Goal: Task Accomplishment & Management: Complete application form

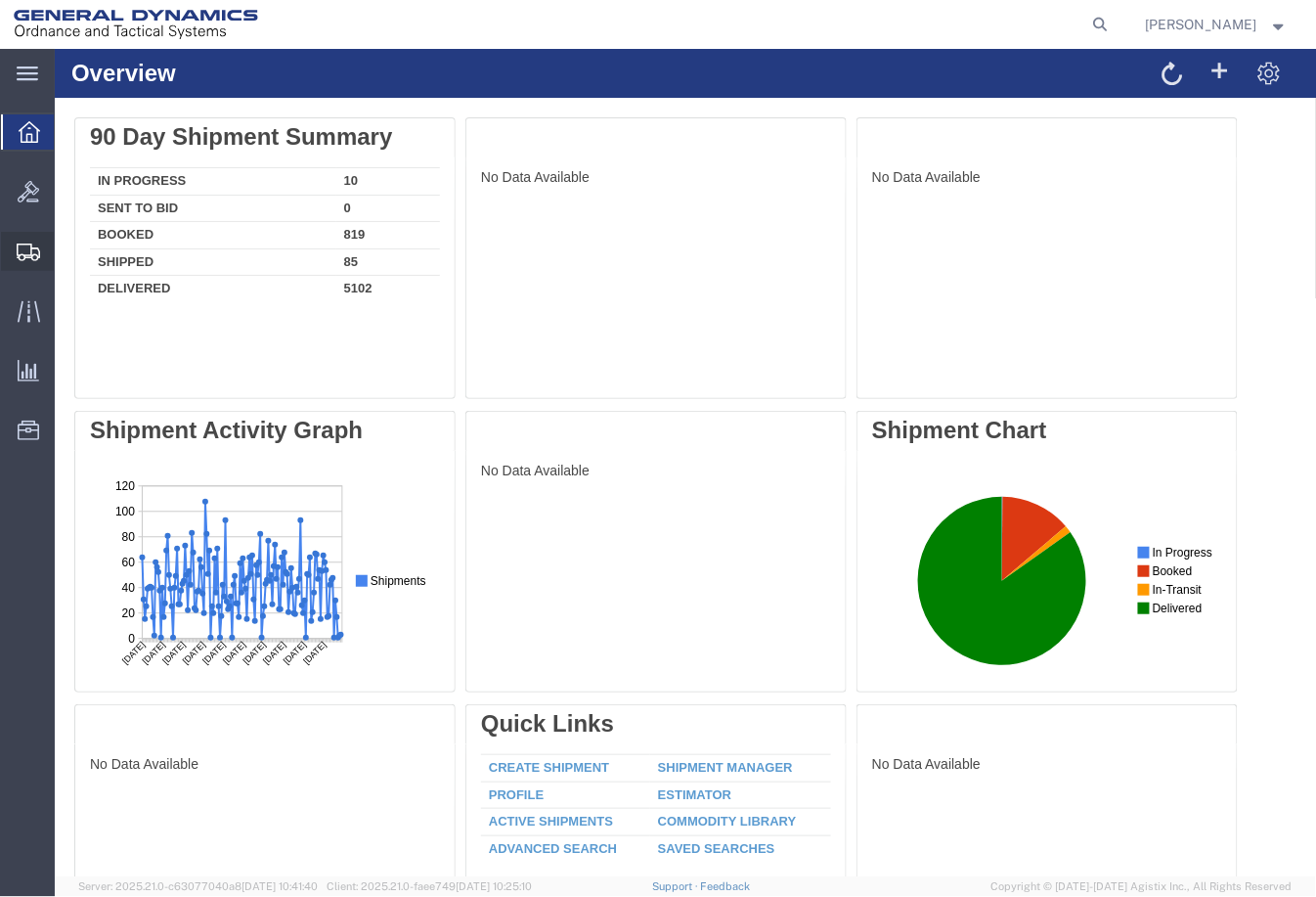
click at [0, 0] on span "Shipment Manager" at bounding box center [0, 0] width 0 height 0
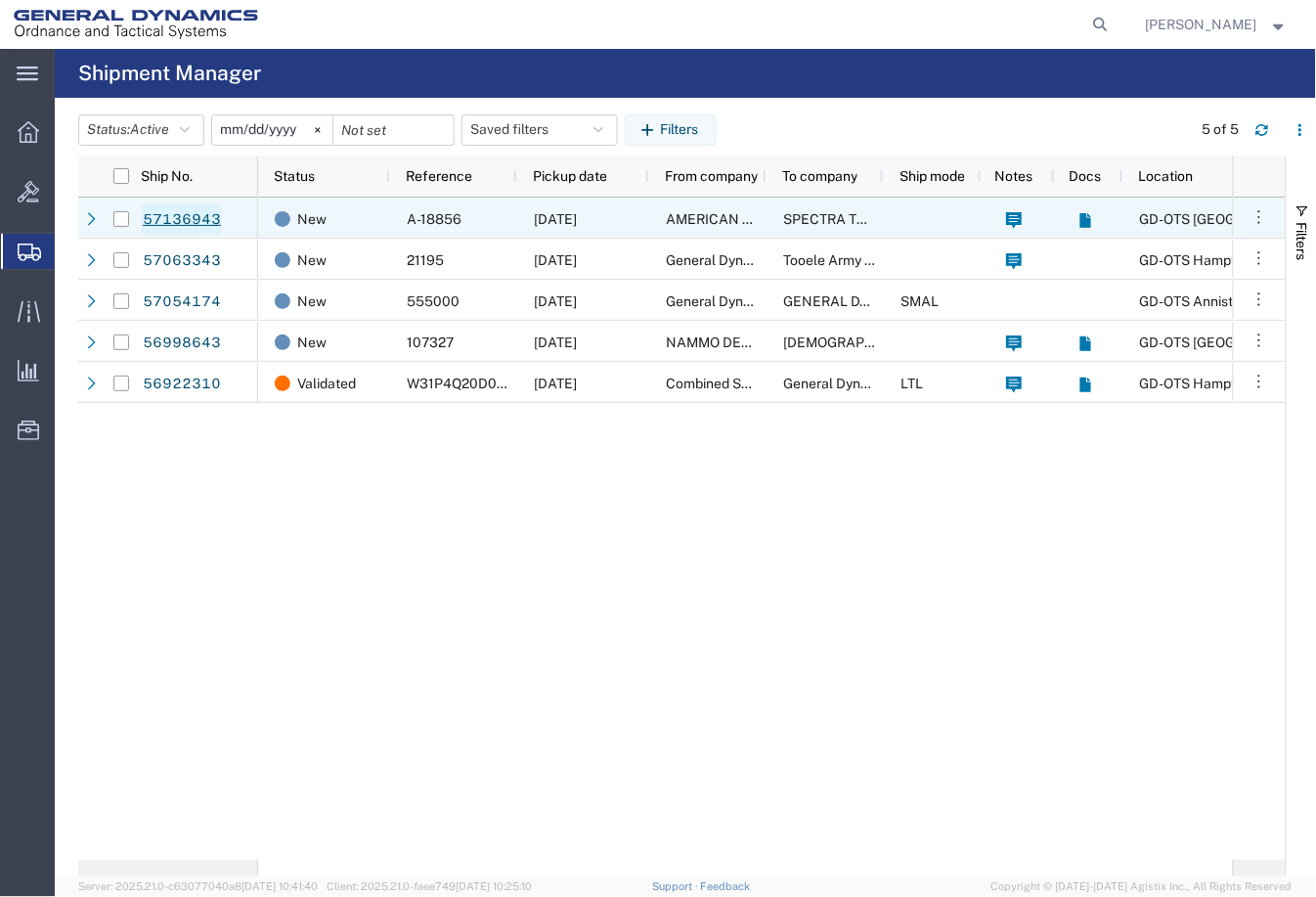
click at [171, 207] on link "57136943" at bounding box center [182, 219] width 80 height 31
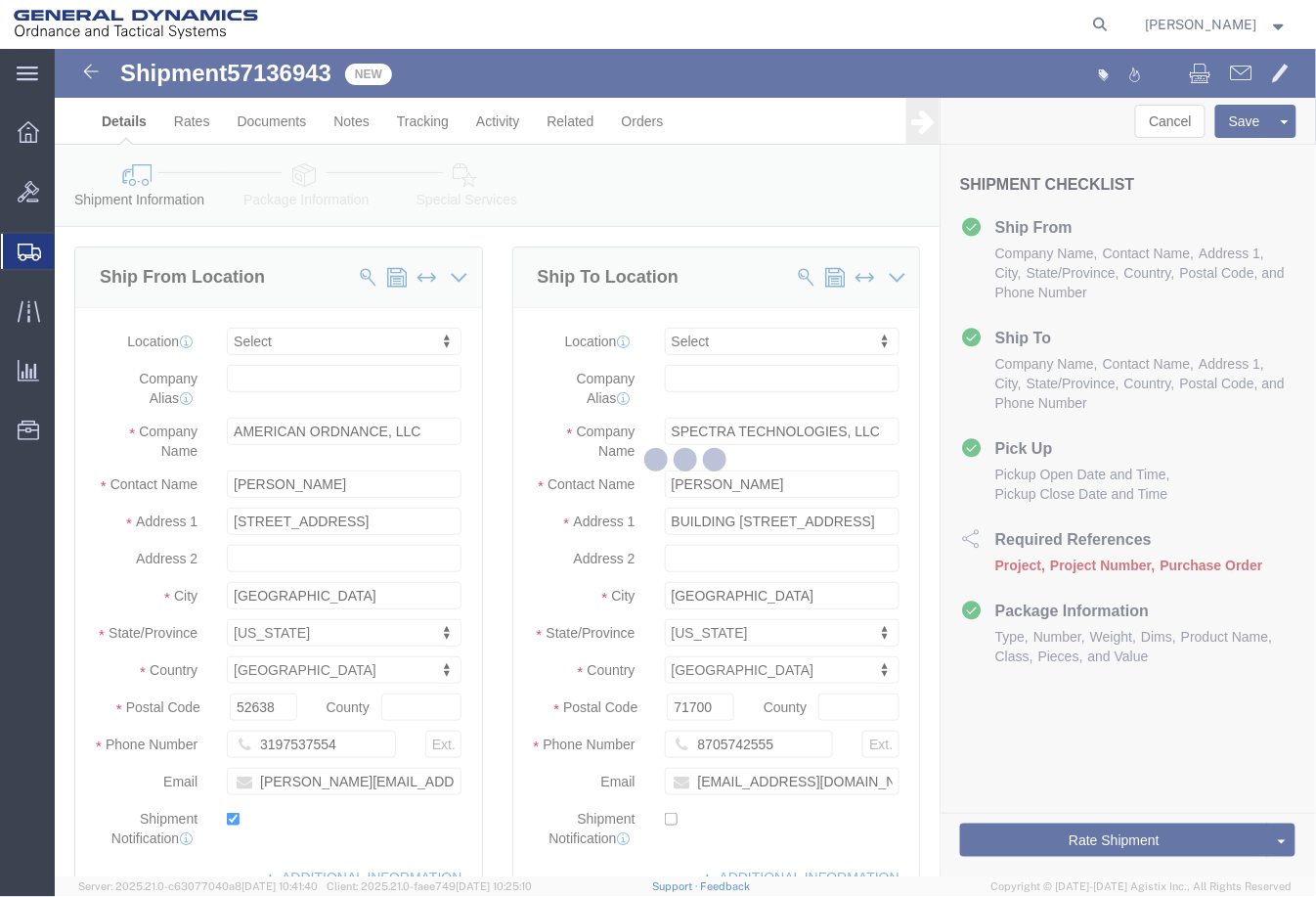
select select
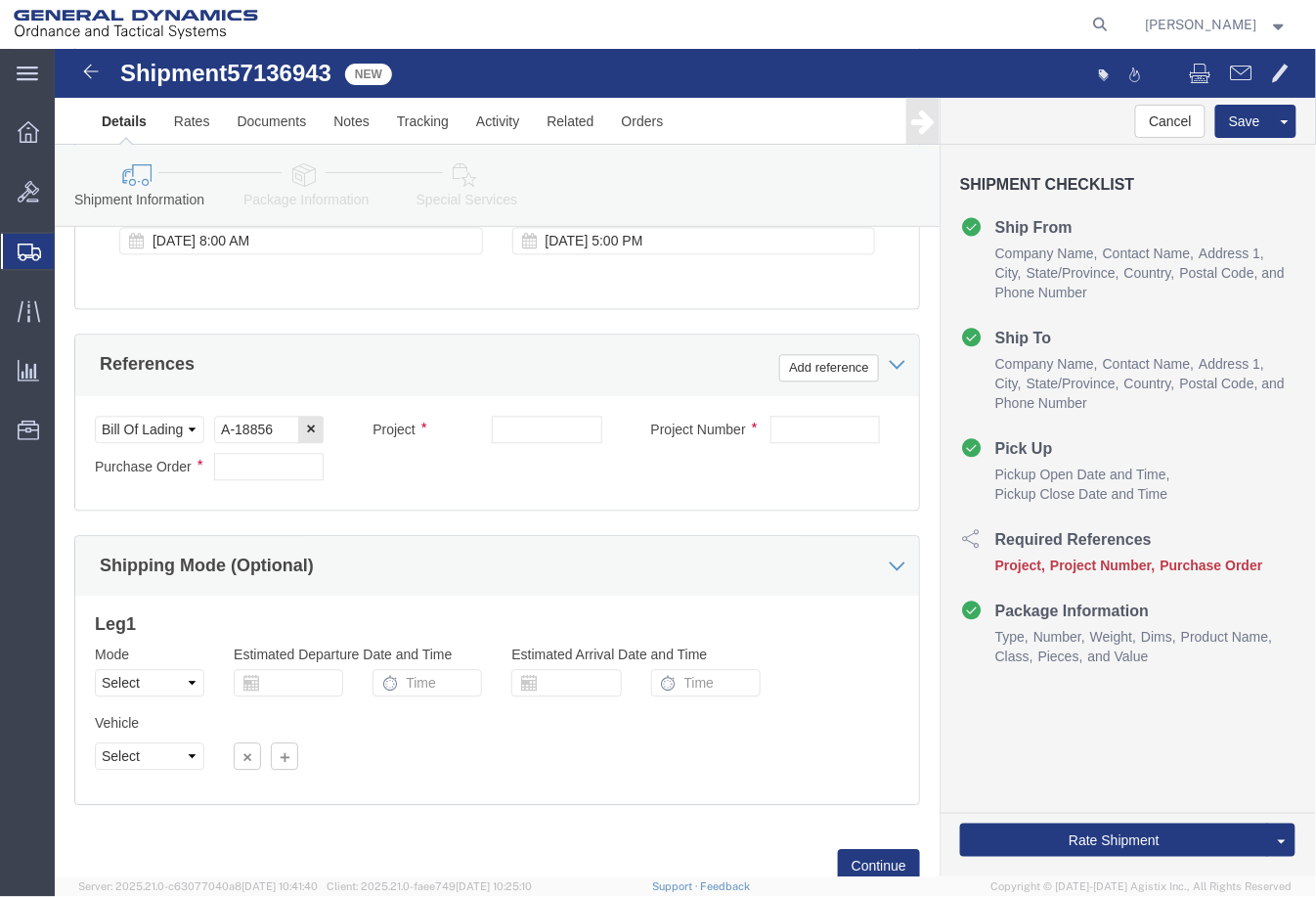
scroll to position [978, 0]
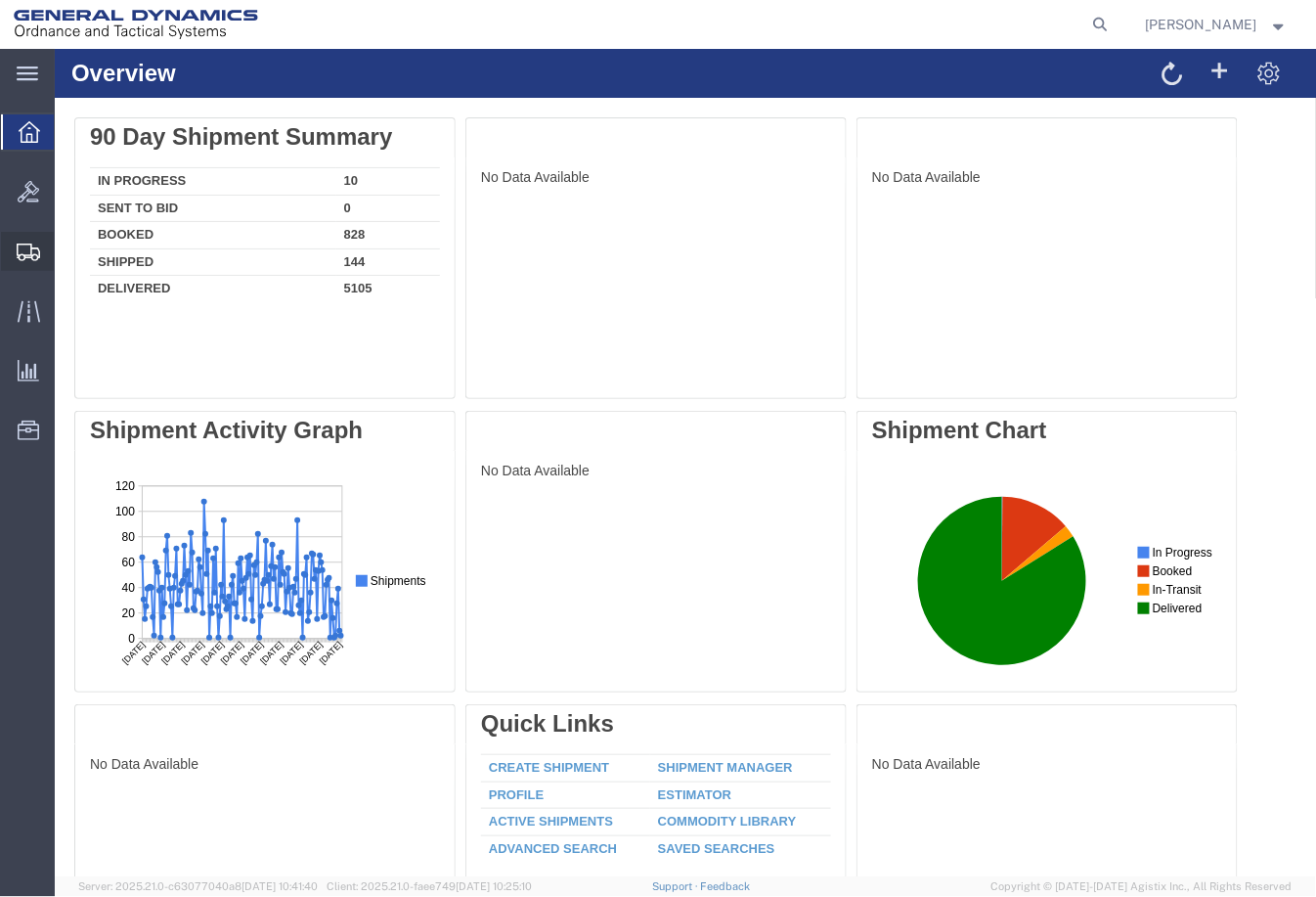
click at [0, 0] on span "Shipment Manager" at bounding box center [0, 0] width 0 height 0
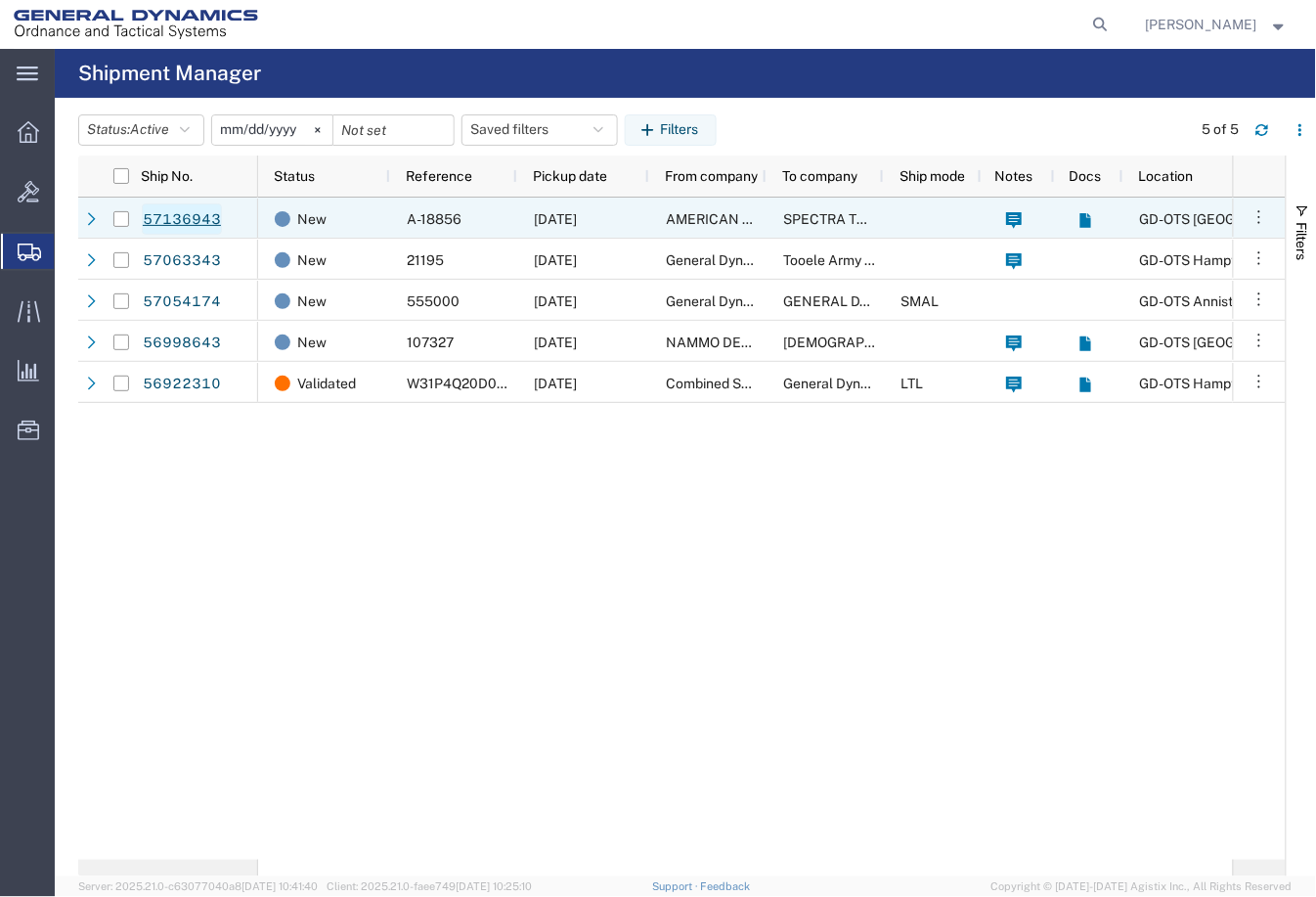
click at [210, 220] on link "57136943" at bounding box center [182, 219] width 80 height 31
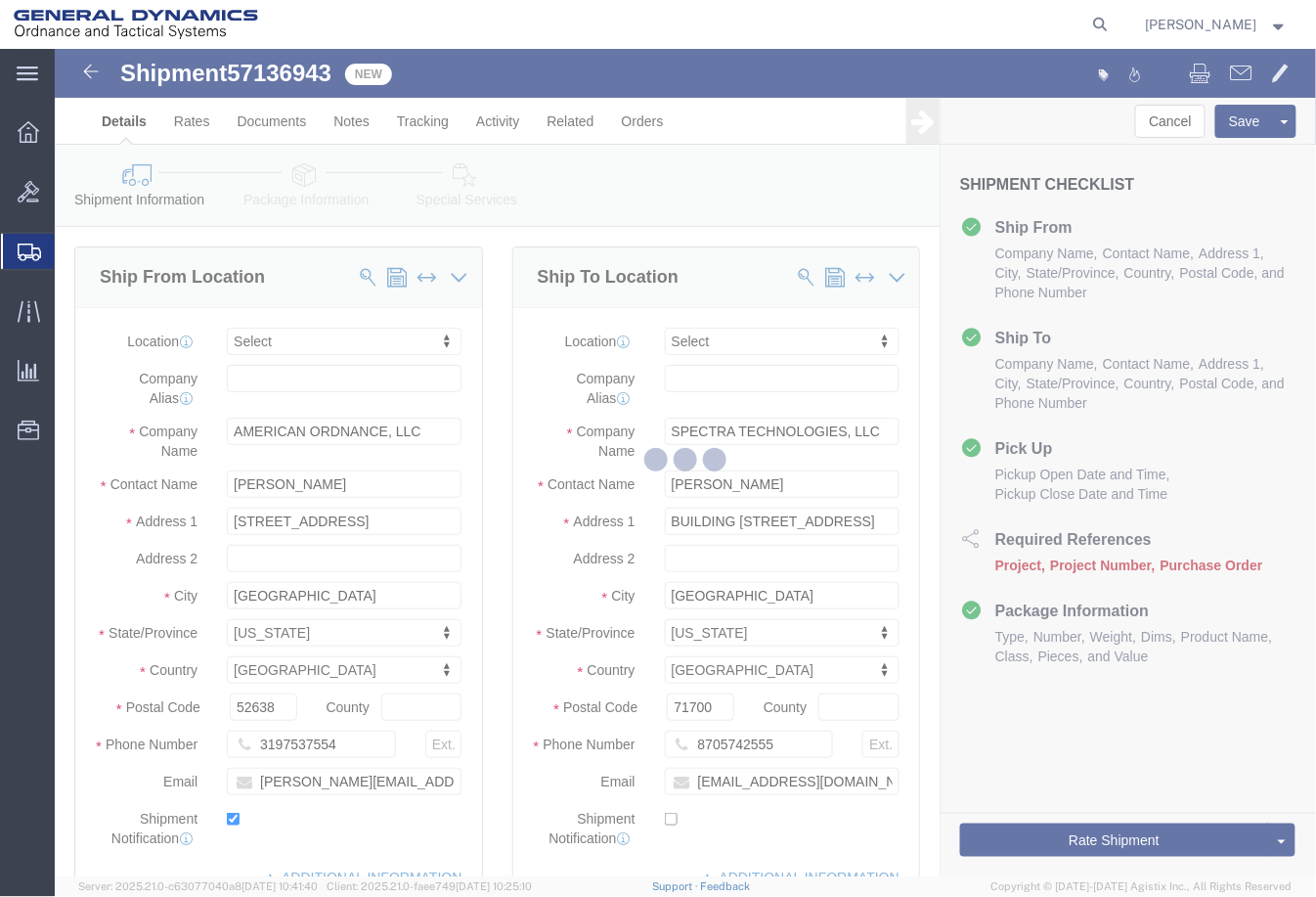
select select
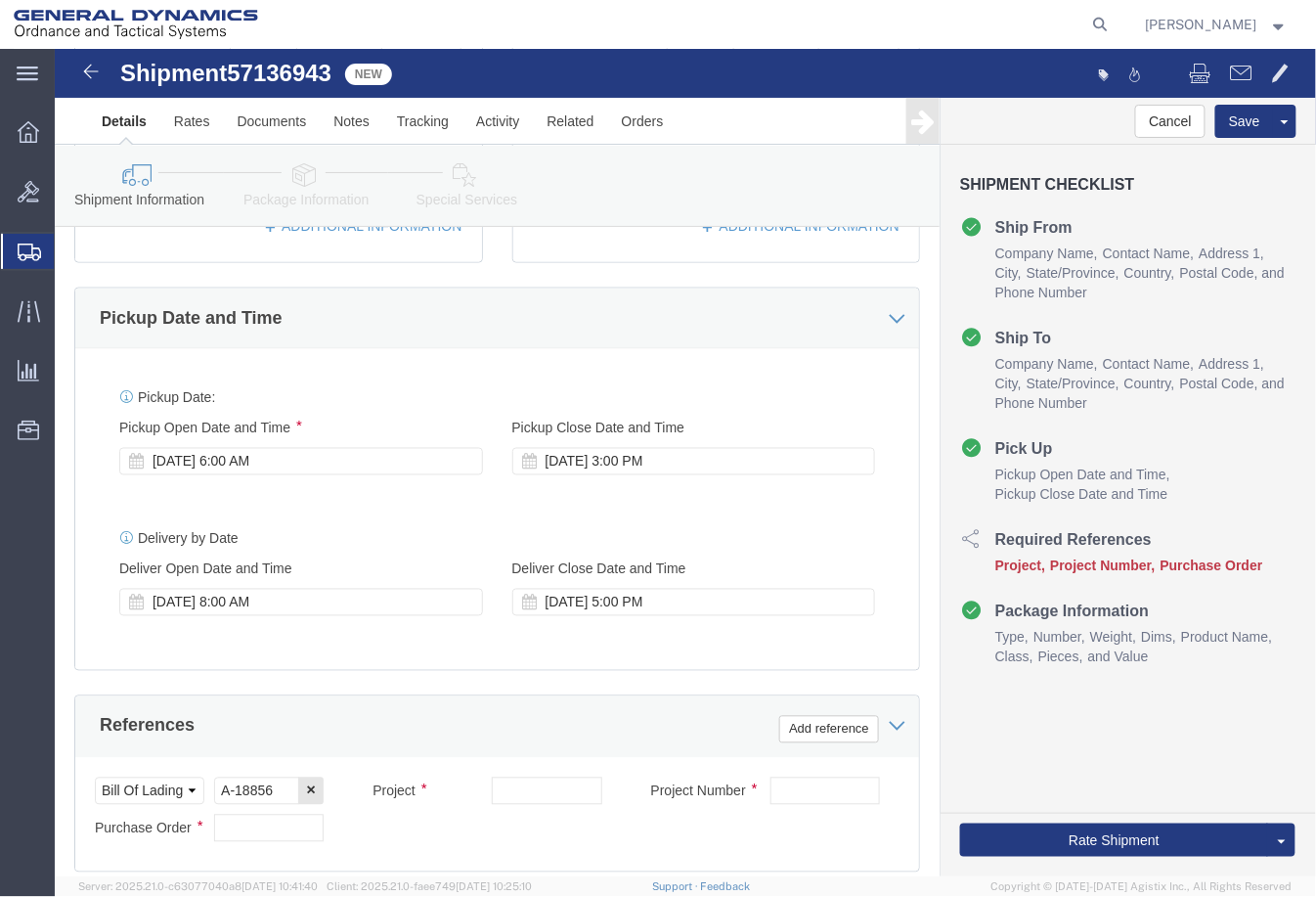
scroll to position [1107, 0]
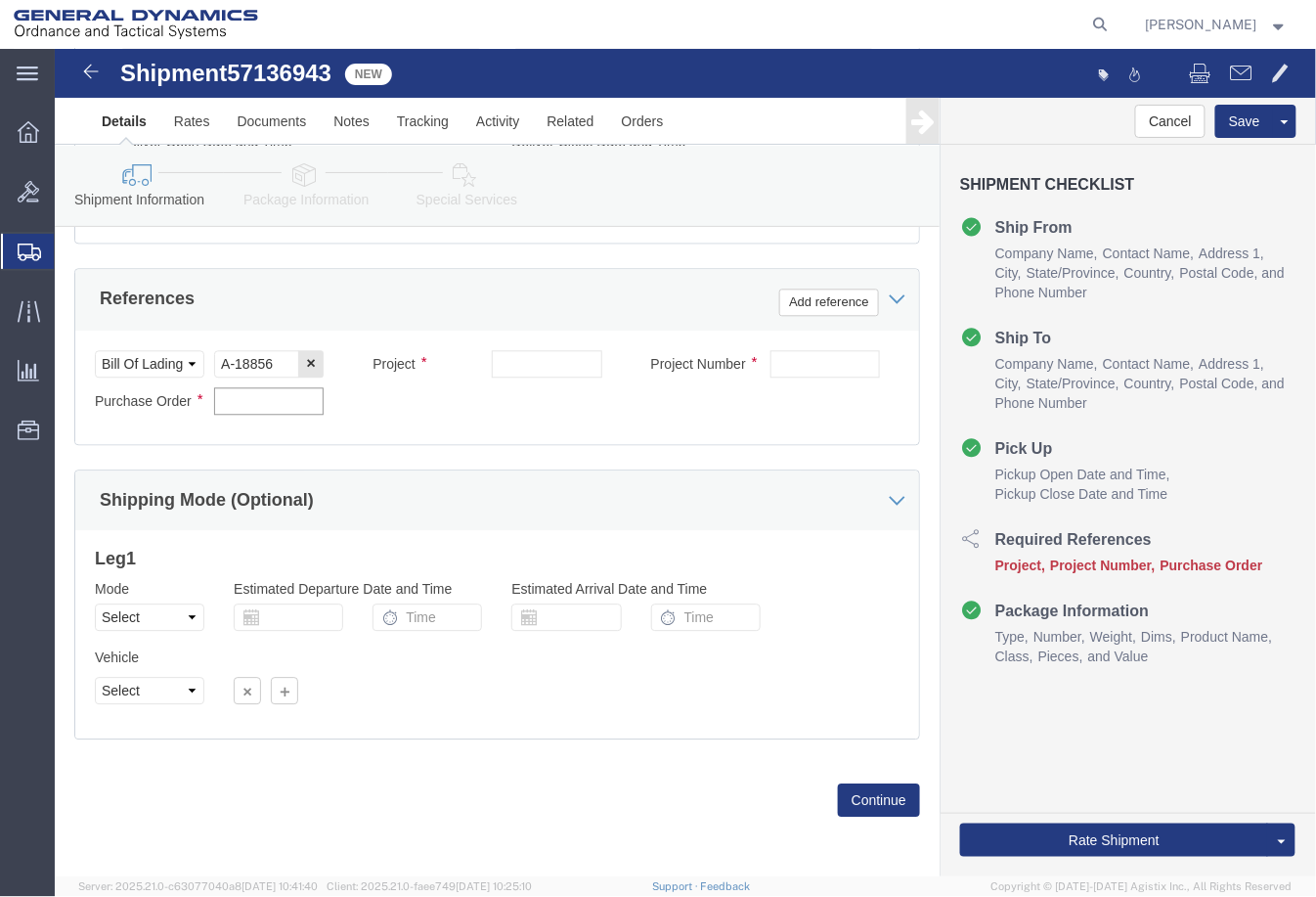
click input "text"
paste input "115506"
type input "115506"
click div "Project"
click input "text"
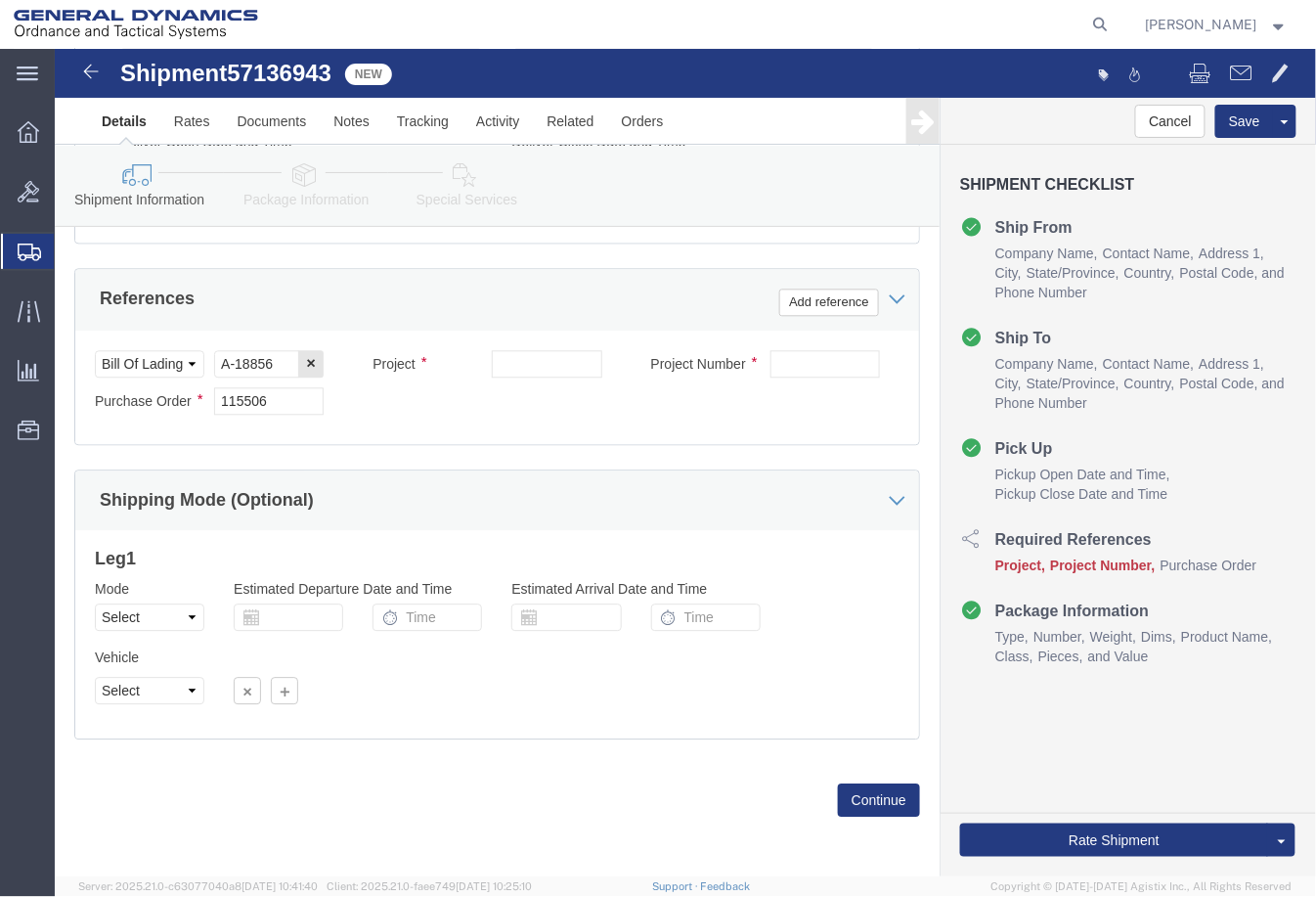
click label "Project Number"
click input "text"
paste input "40100294"
type input "40100294"
click input "text"
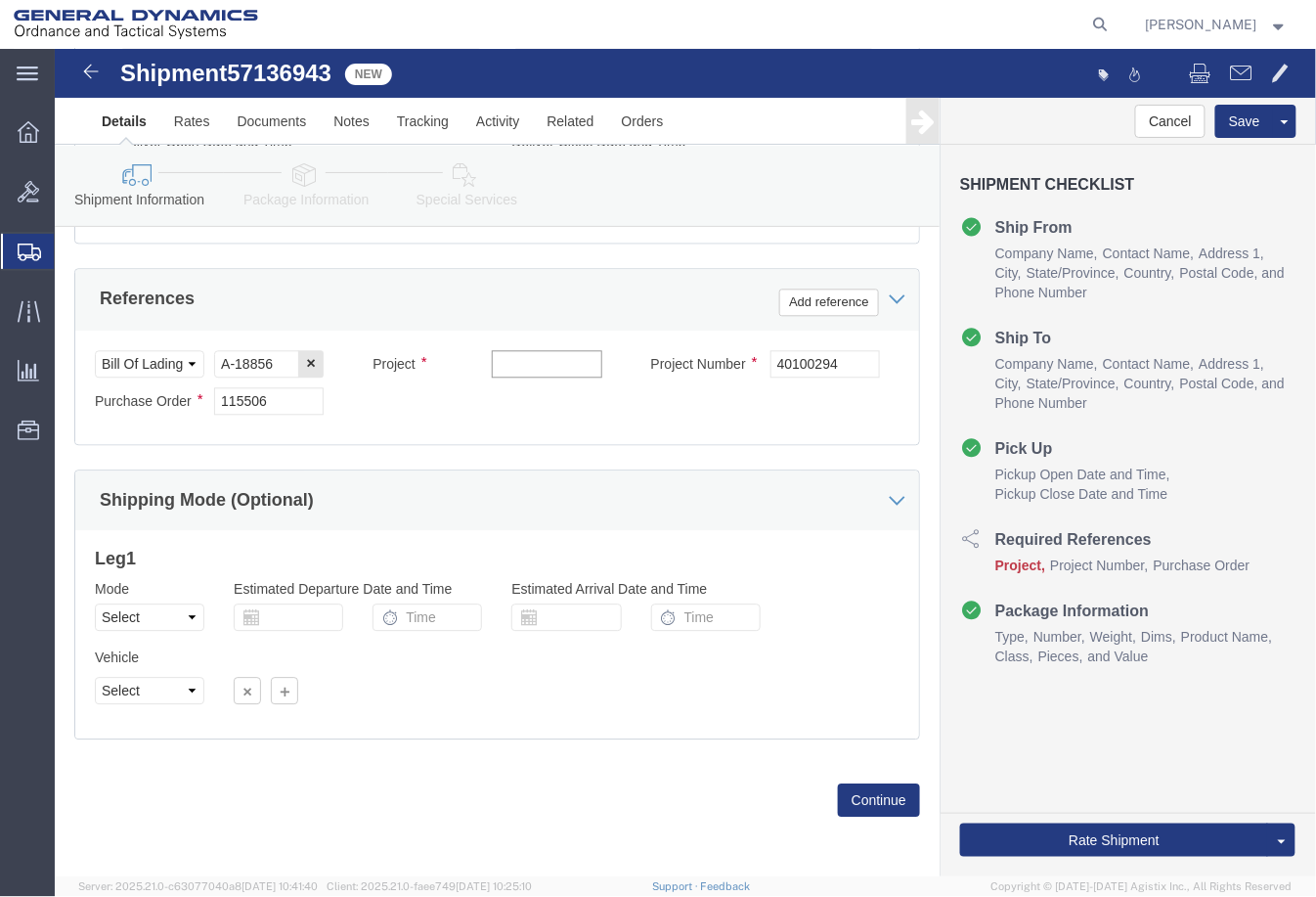
paste input "GOLAM IDIQ YR 2 PO 2"
type input "GOLAM IDIQ YR 2 PO 2"
click div "Mode Select Air Less than Truckload Multi-Leg Ocean Freight Rail Small Parcel T…"
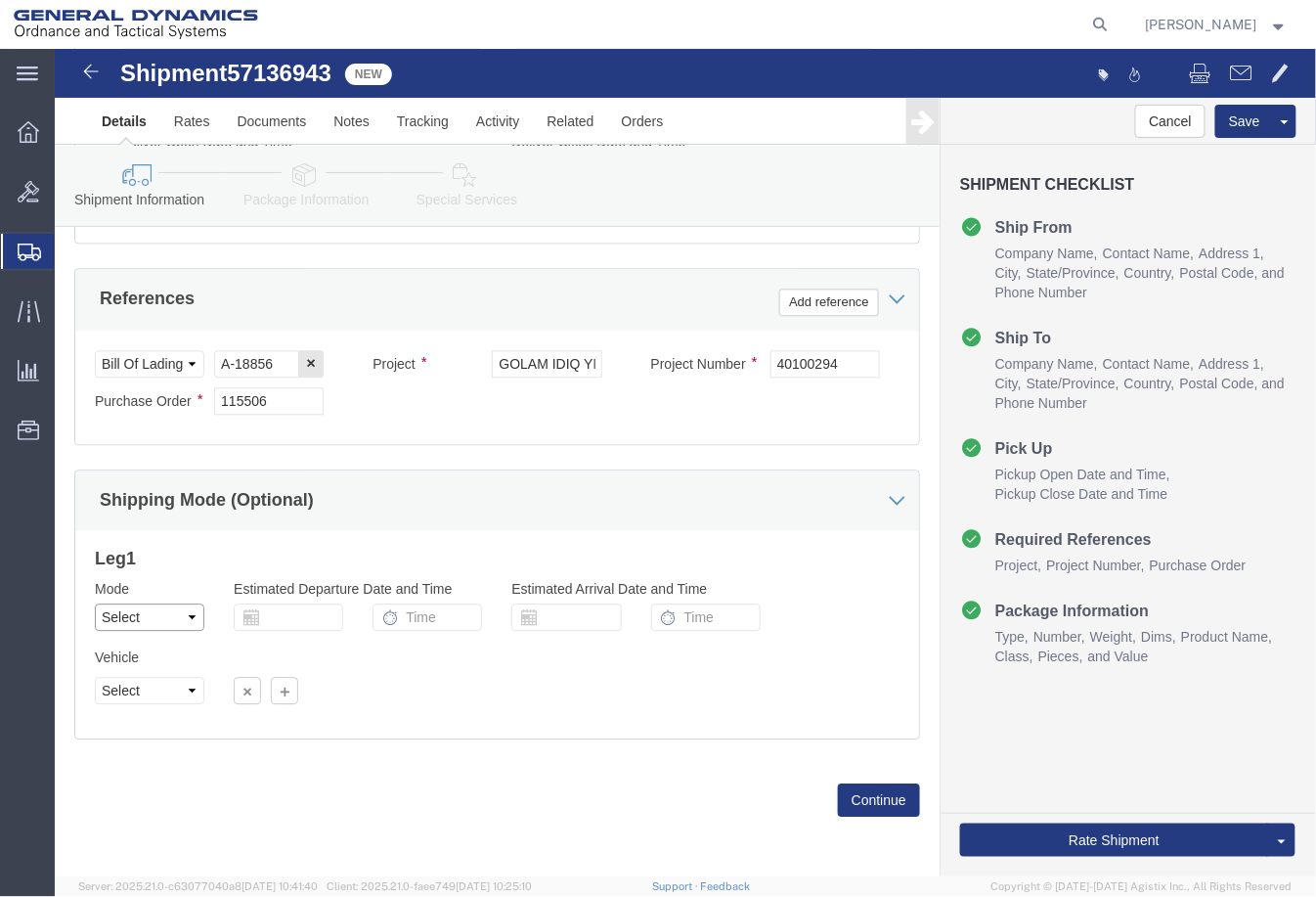
click select "Select Air Less than Truckload Multi-Leg Ocean Freight Rail Small Parcel Truckl…"
select select "TL"
click select "Select Air Less than Truckload Multi-Leg Ocean Freight Rail Small Parcel Truckl…"
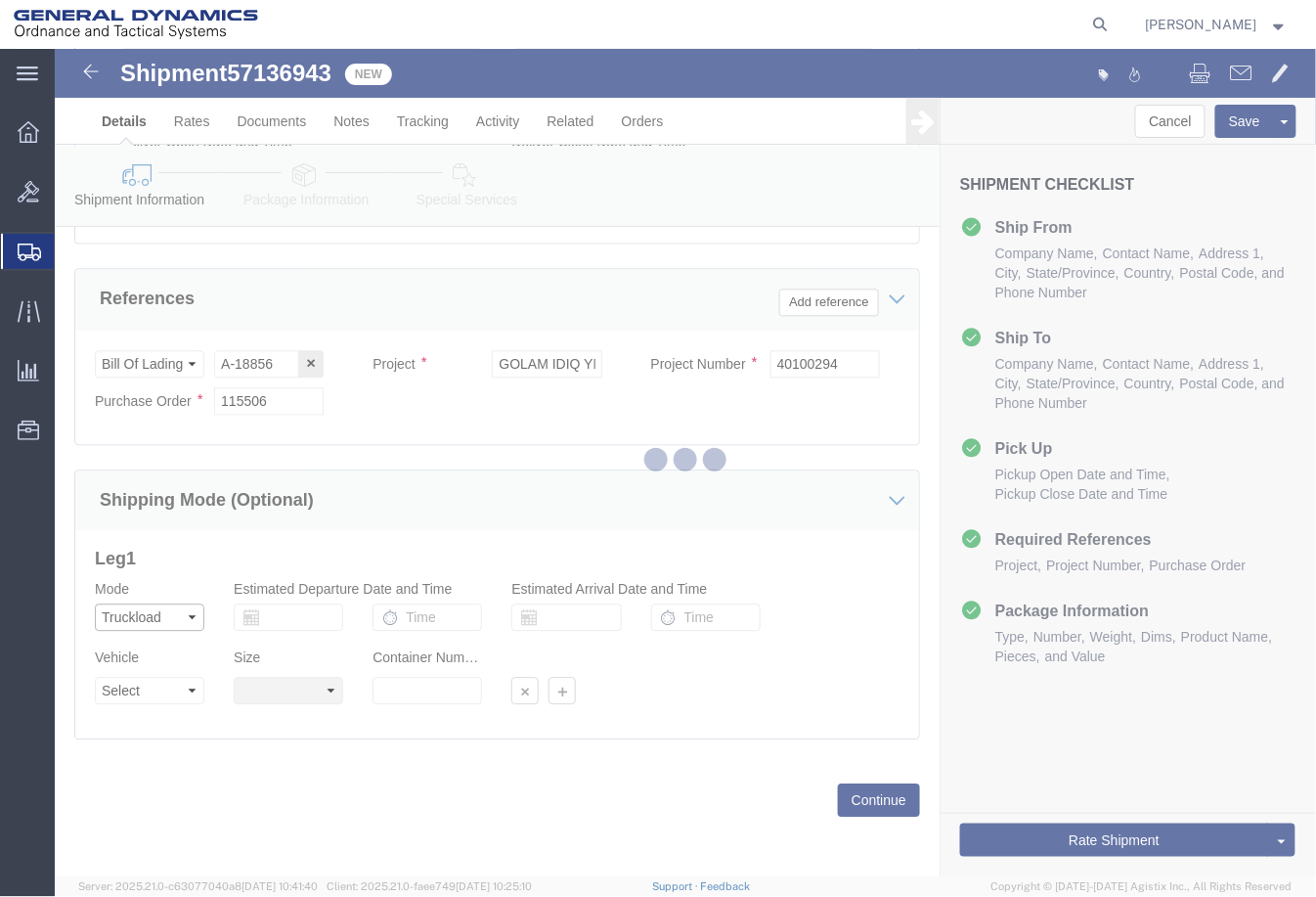
select select
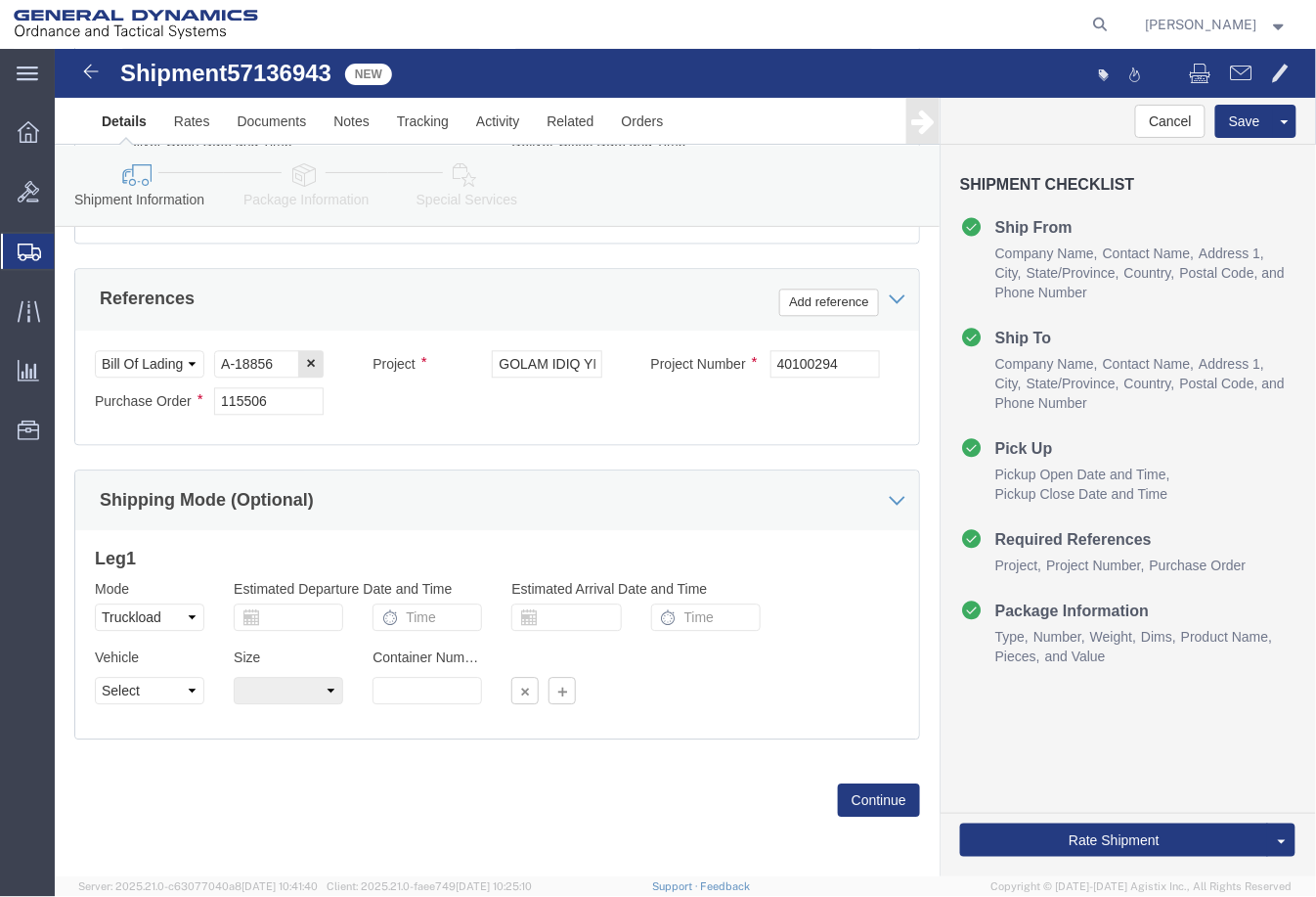
click div "Vehicle Select 1-Ton (PSS) 10 Wheel 10 Yard Dump Truck 20 Yard Dump Truck Bobta…"
click select "Select 1-Ton (PSS) 10 Wheel 10 Yard Dump Truck 20 Yard Dump Truck Bobtail Botto…"
select select "BXVN"
click select "Select 1-Ton (PSS) 10 Wheel 10 Yard Dump Truck 20 Yard Dump Truck Bobtail Botto…"
click select "Select 28 Feet 53 Feet 20 Feet 40 Feet 35 Feet 48 Feet"
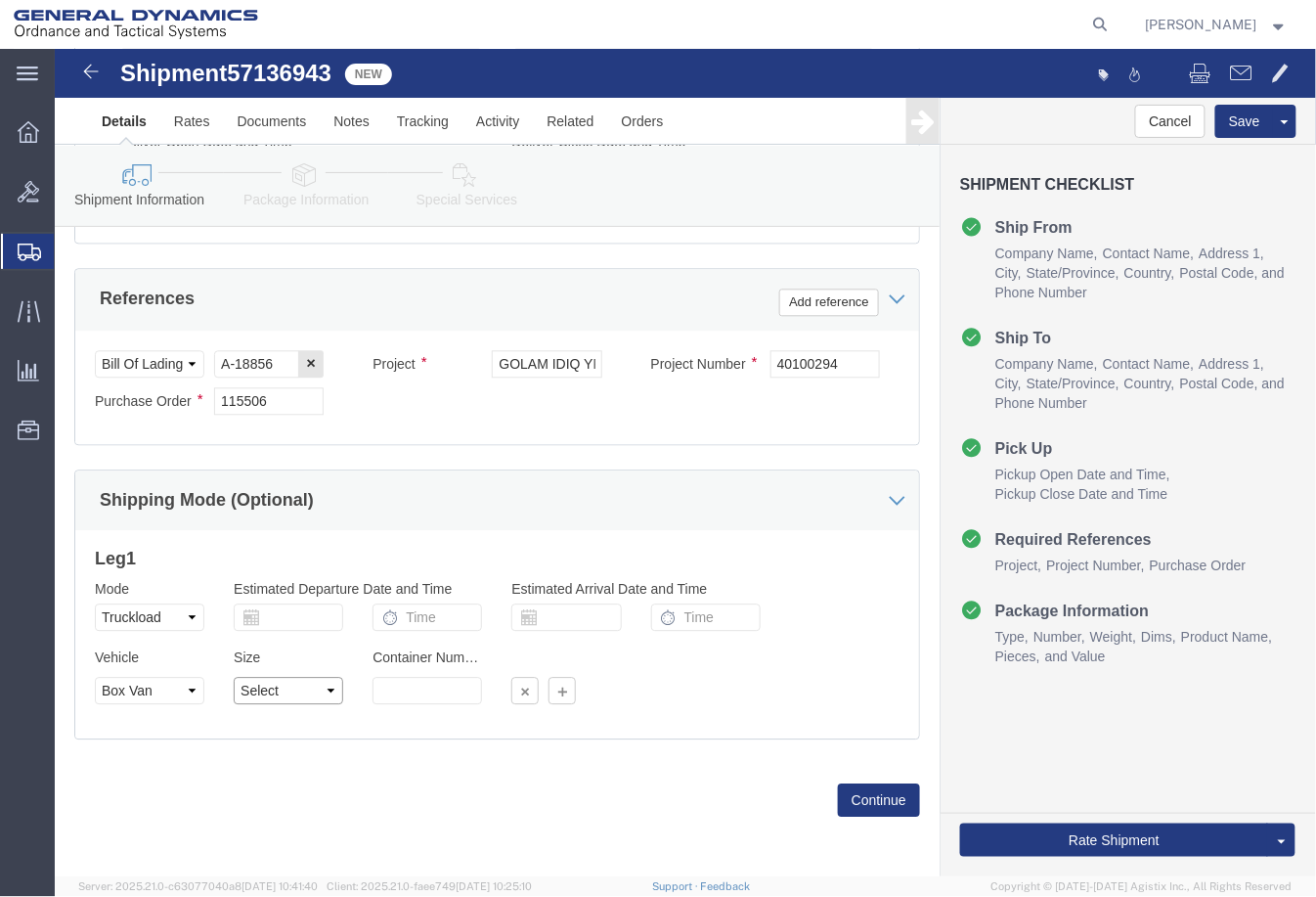
select select "53FT"
click select "Select 28 Feet 53 Feet 20 Feet 40 Feet 35 Feet 48 Feet"
click button "Continue"
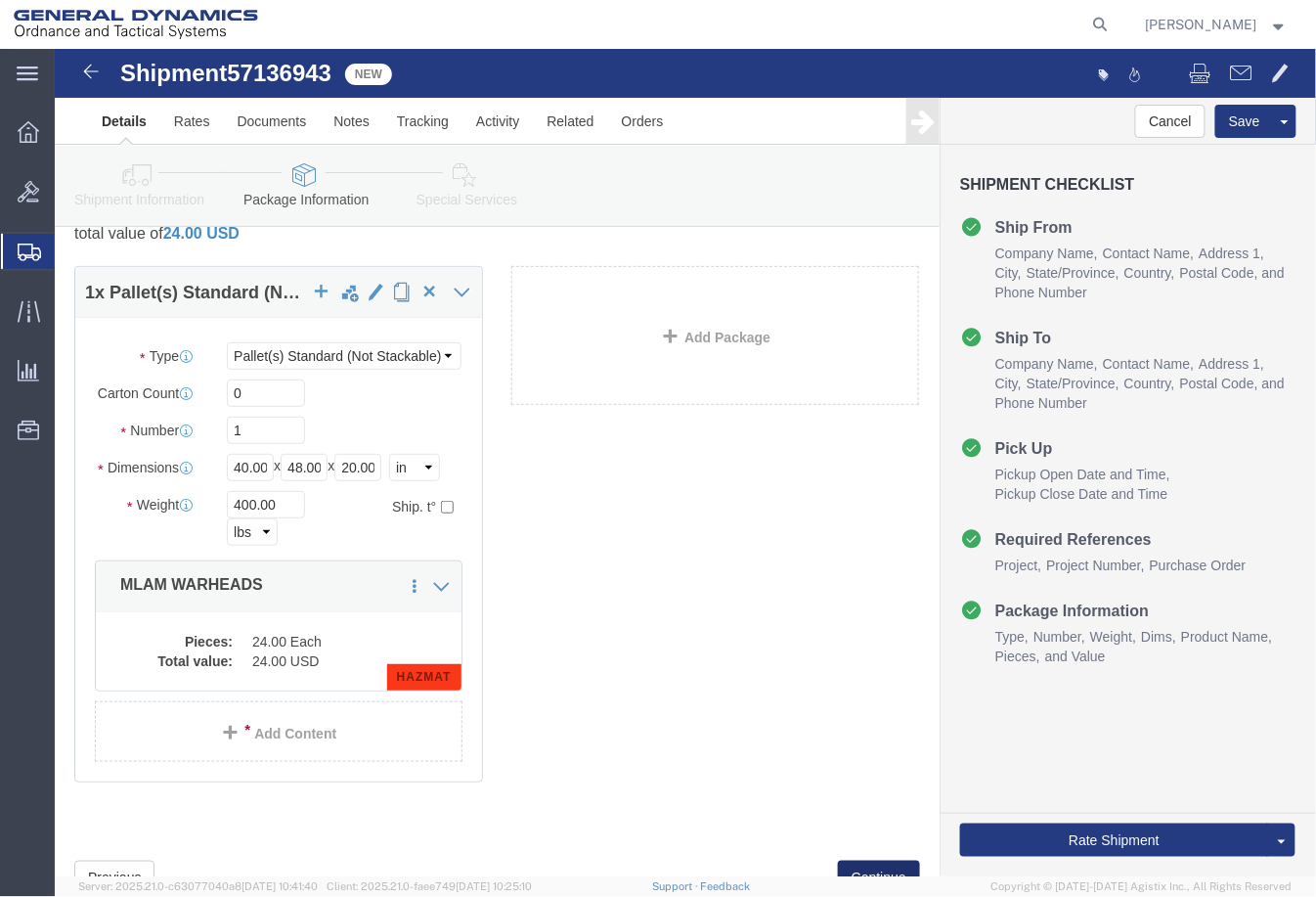
scroll to position [145, 0]
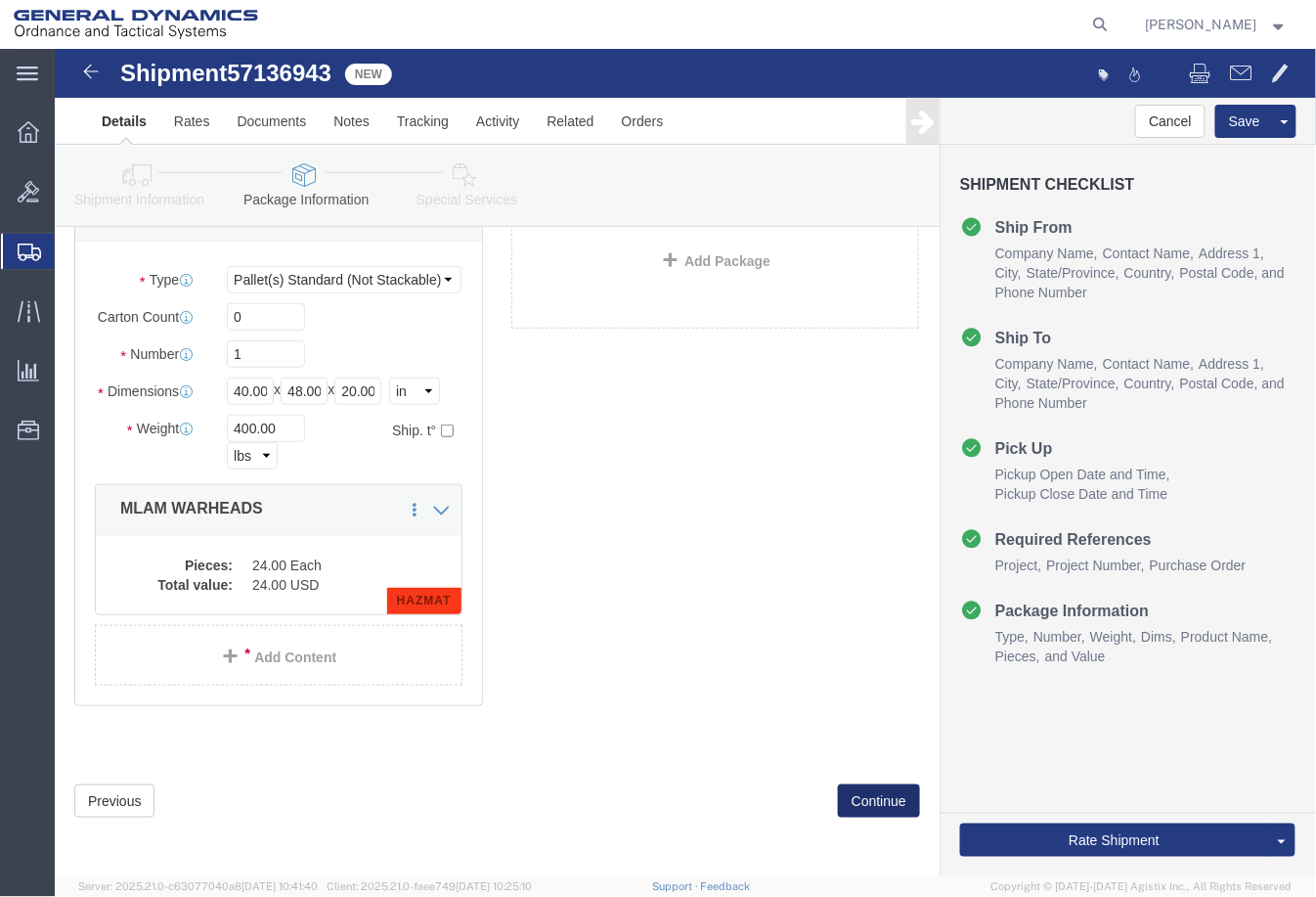
click button "Continue"
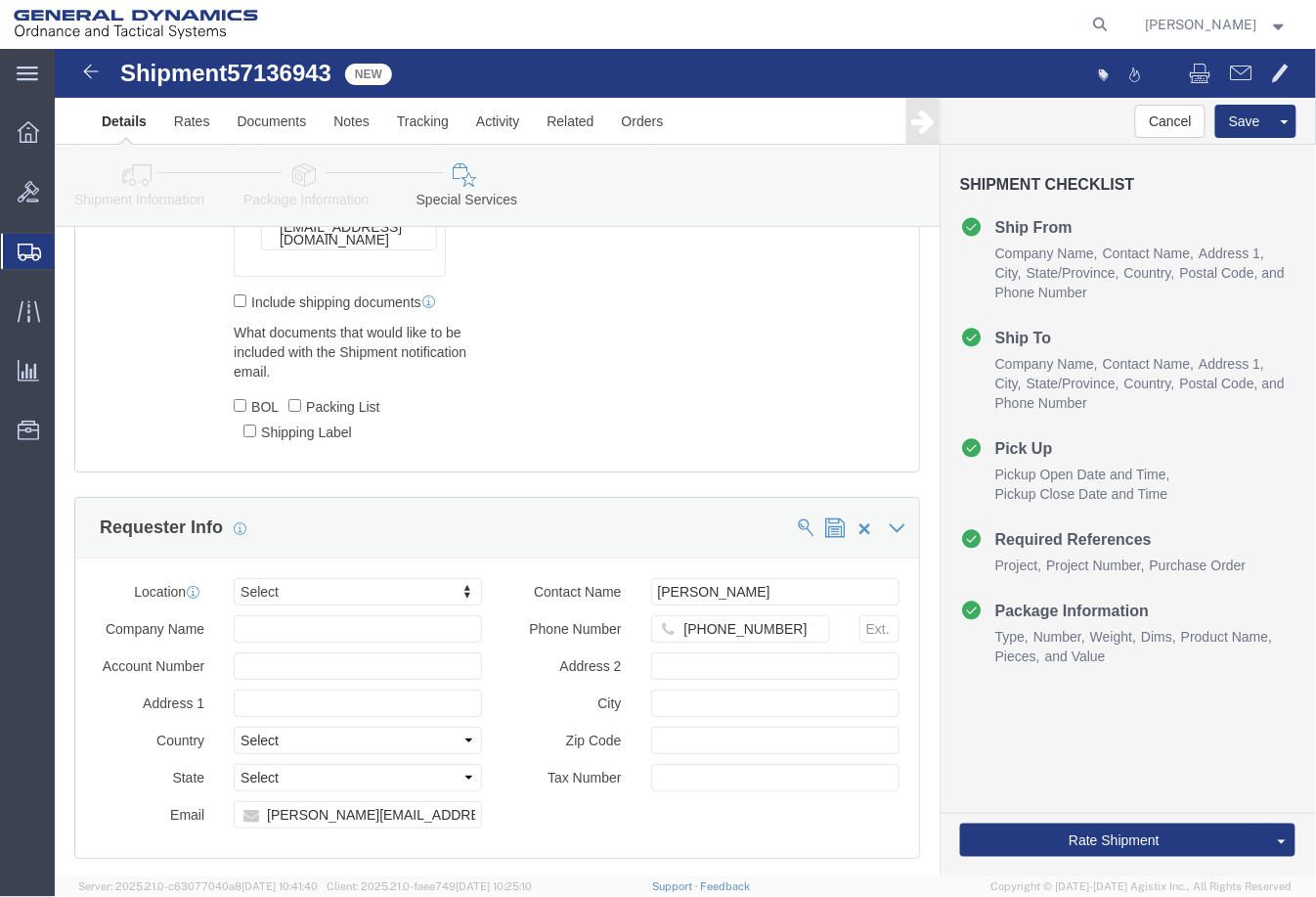
scroll to position [1956, 0]
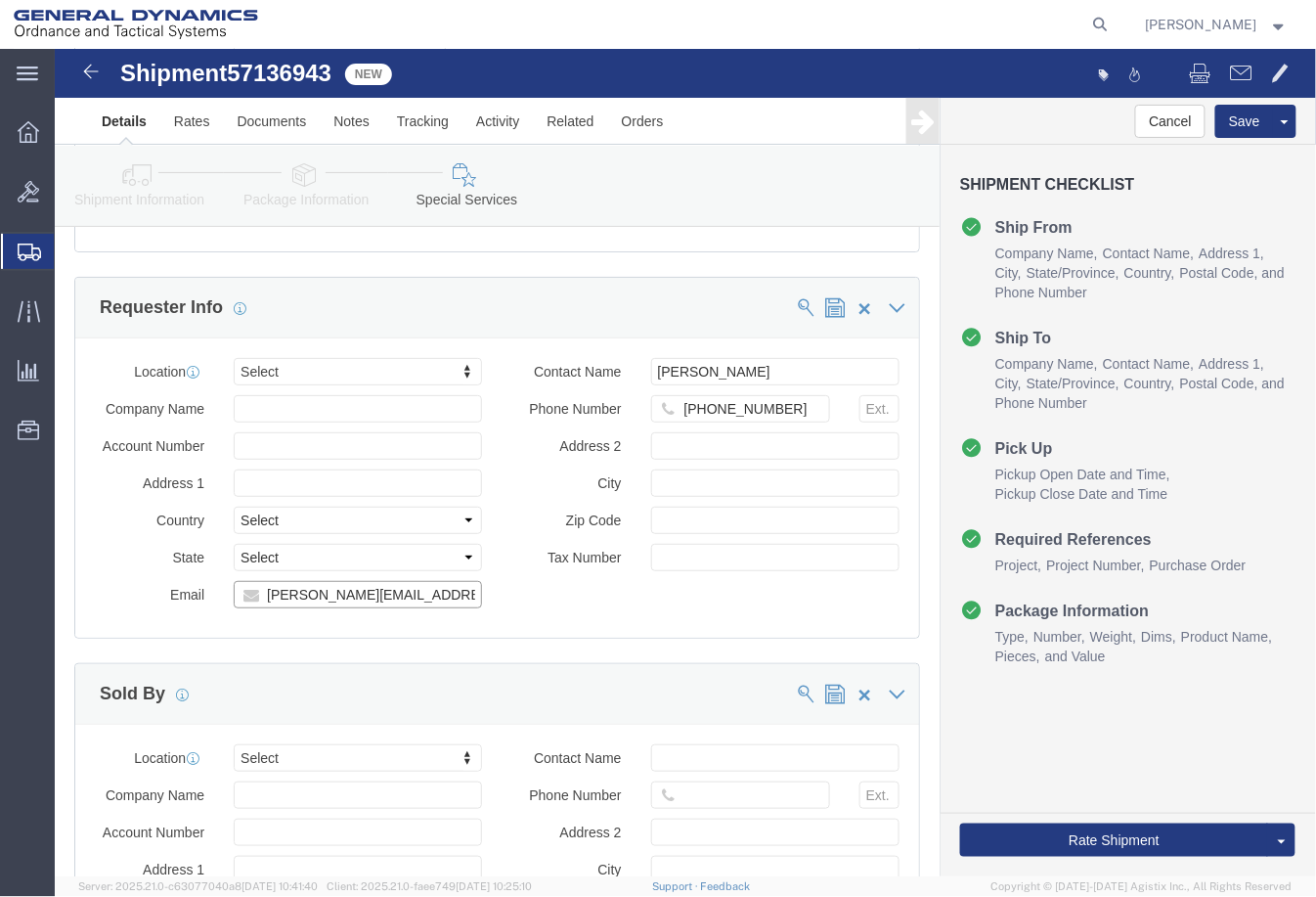
drag, startPoint x: 376, startPoint y: 539, endPoint x: 18, endPoint y: 502, distance: 359.9
click html "Shipment 57136943 New Details Rates Documents Notes Tracking Activity Related O…"
type input "marie.monarch@gd-ots.com"
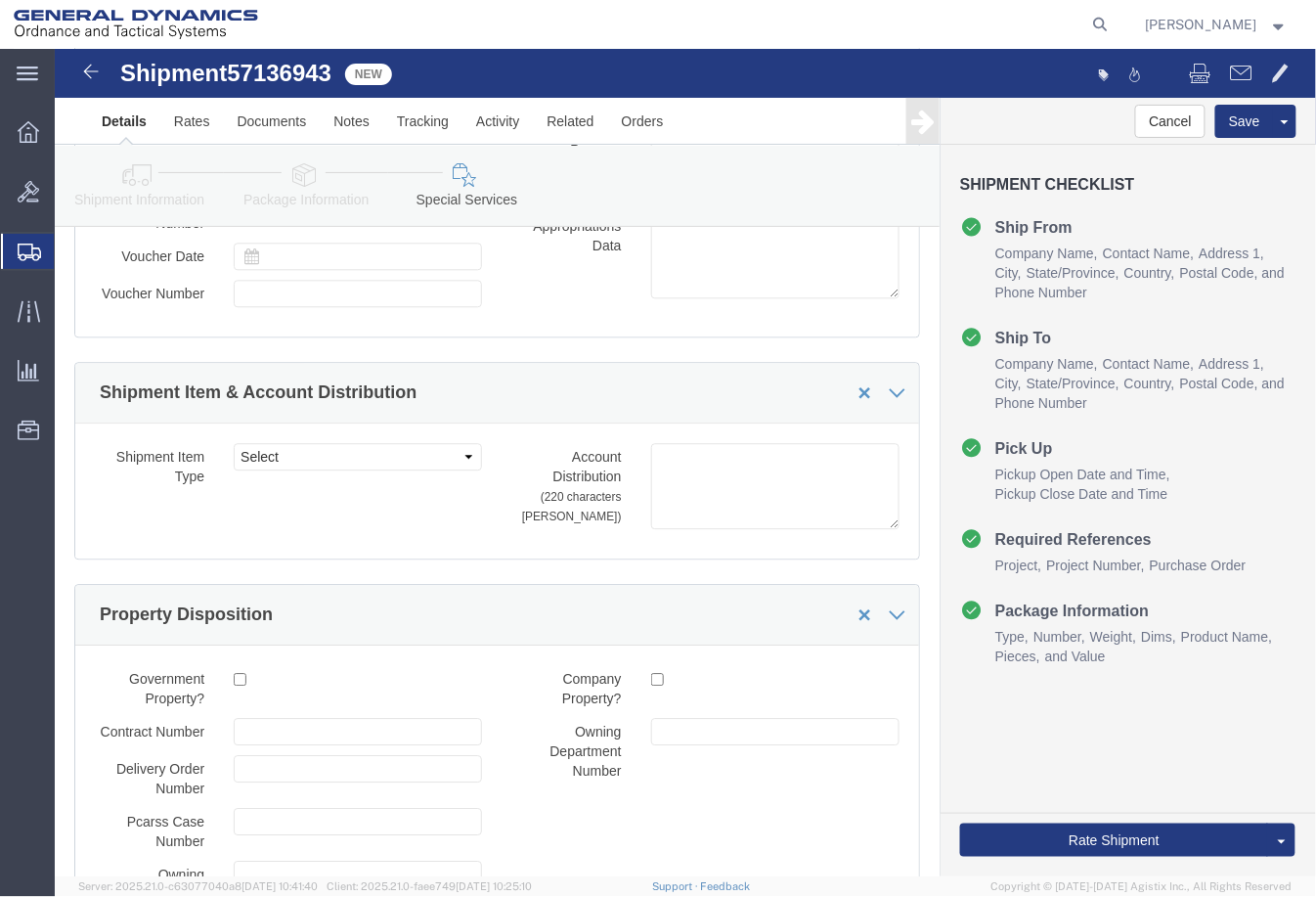
scroll to position [3341, 0]
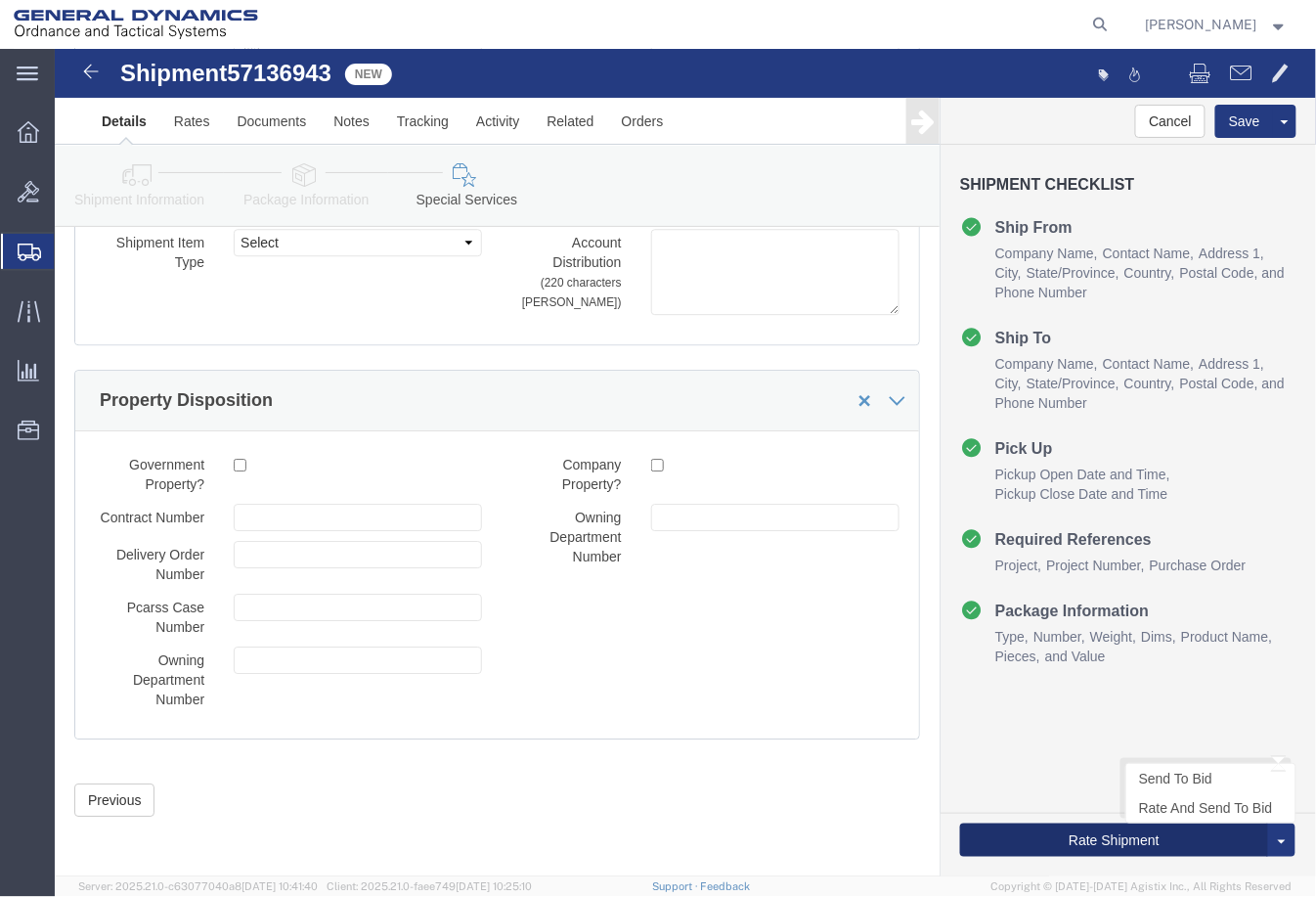
click button "Rate Shipment"
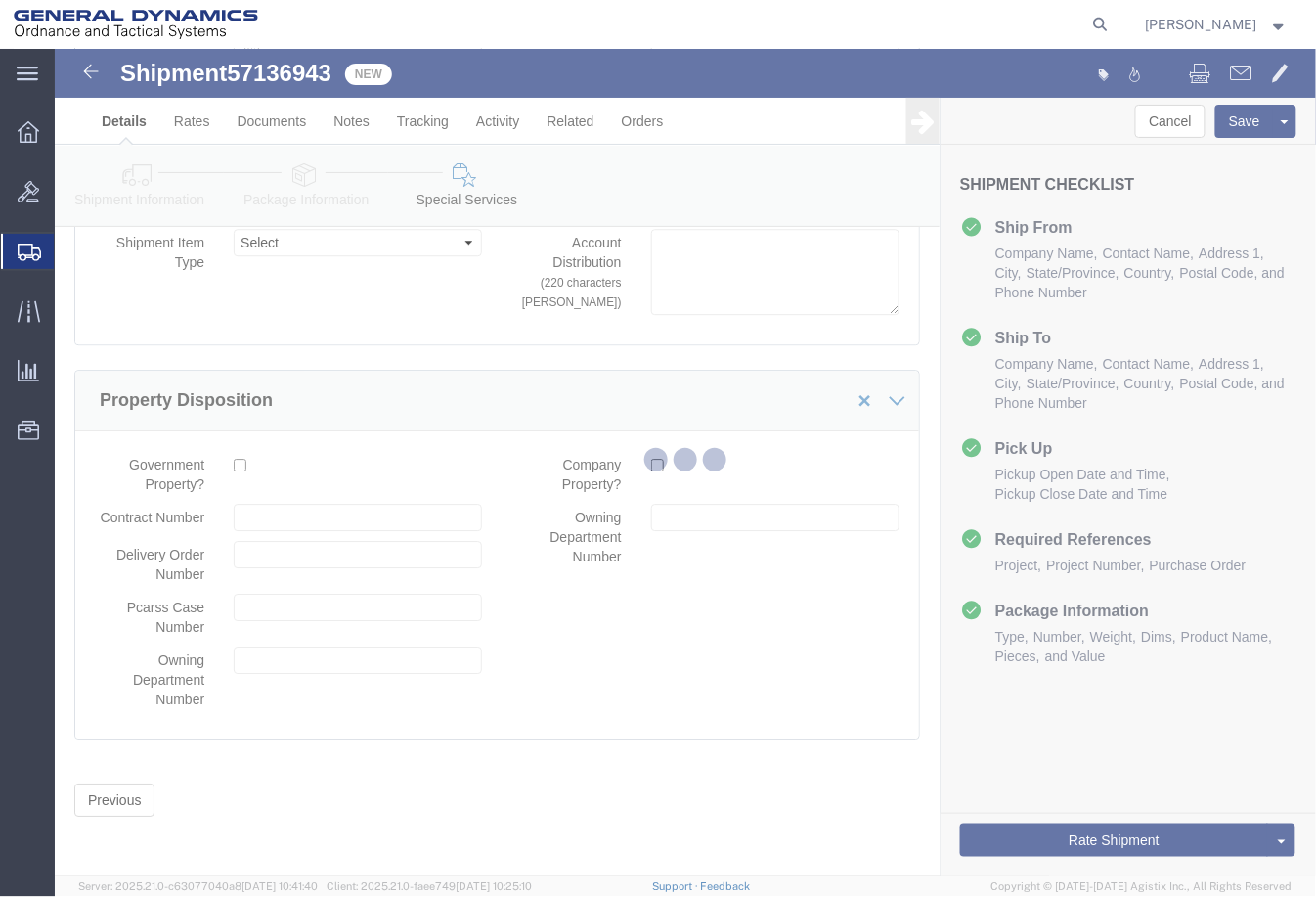
scroll to position [0, 0]
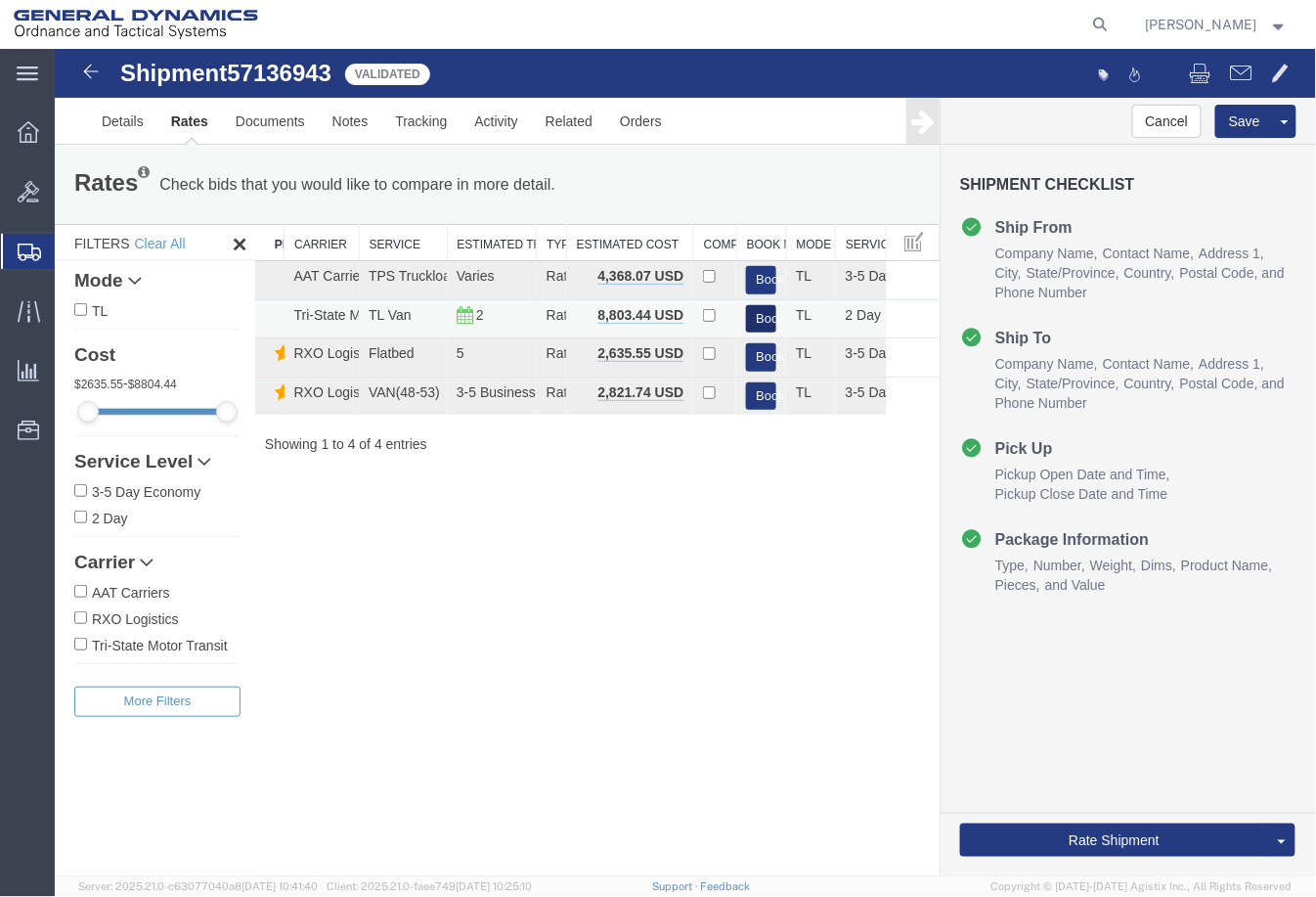
click at [755, 306] on button "Book" at bounding box center [760, 318] width 30 height 28
